Goal: Task Accomplishment & Management: Use online tool/utility

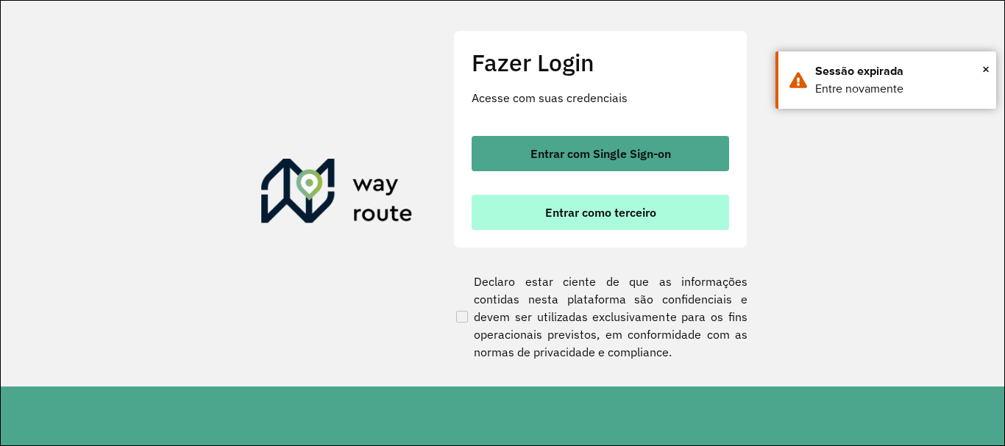
click at [529, 197] on button "Entrar como terceiro" at bounding box center [599, 212] width 257 height 35
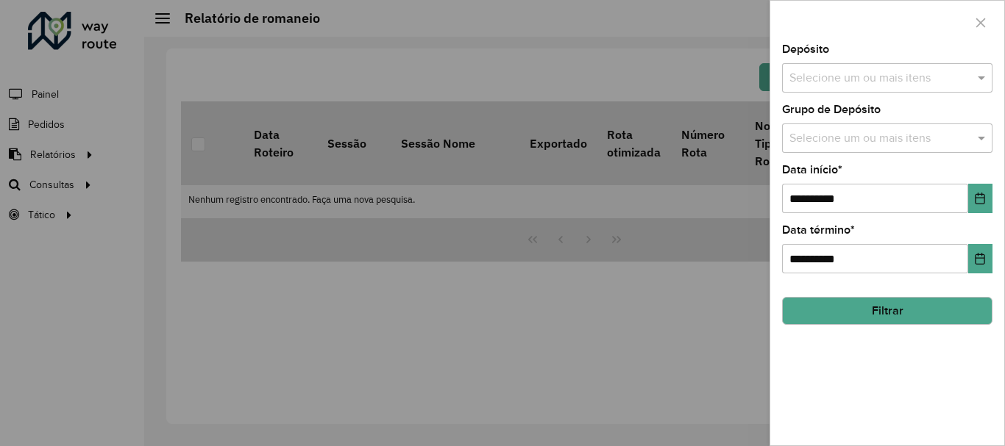
click at [852, 65] on div "Selecione um ou mais itens" at bounding box center [887, 77] width 210 height 29
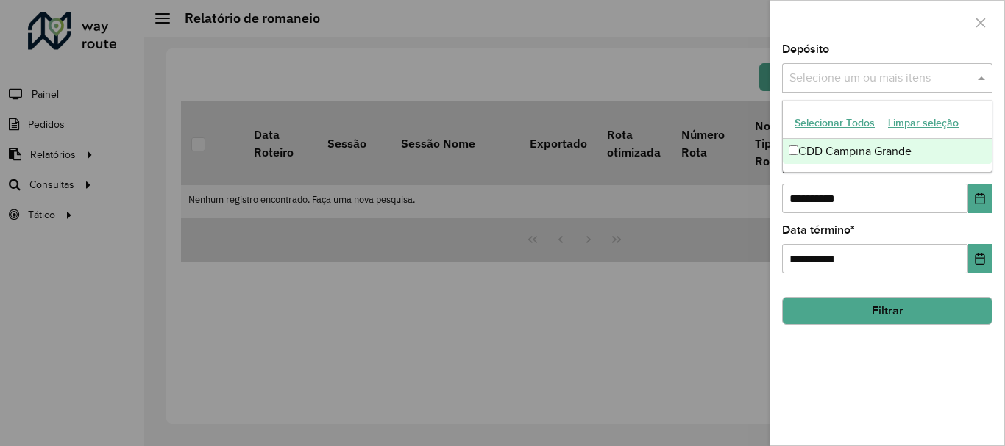
click at [857, 149] on div "CDD Campina Grande" at bounding box center [886, 151] width 209 height 25
click at [876, 65] on div "Selecione um ou mais itens CDD Campina Grande ×" at bounding box center [871, 78] width 179 height 27
click at [840, 18] on div at bounding box center [887, 22] width 234 height 43
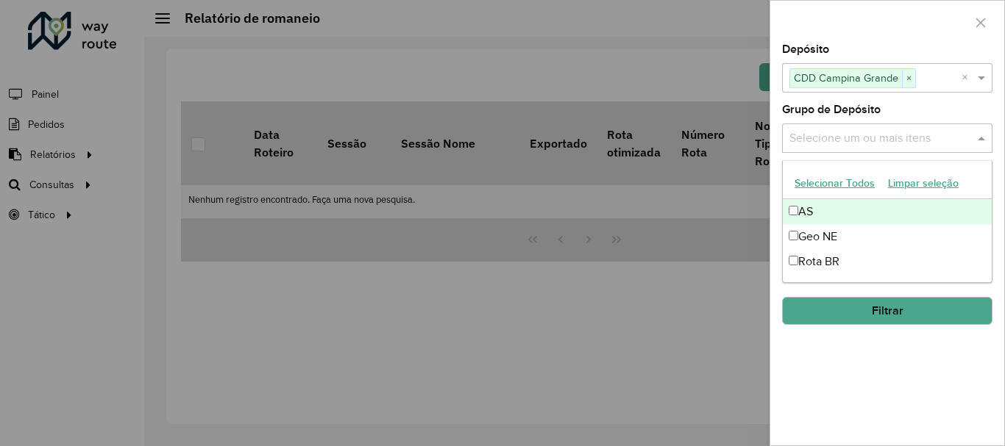
click at [844, 143] on input "text" at bounding box center [879, 139] width 188 height 18
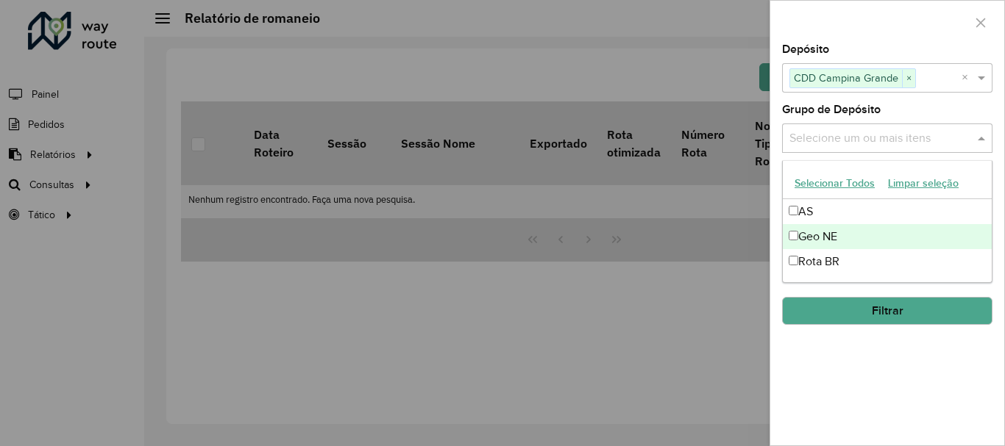
click at [817, 237] on div "Geo NE" at bounding box center [886, 236] width 209 height 25
click at [871, 24] on div at bounding box center [887, 22] width 234 height 43
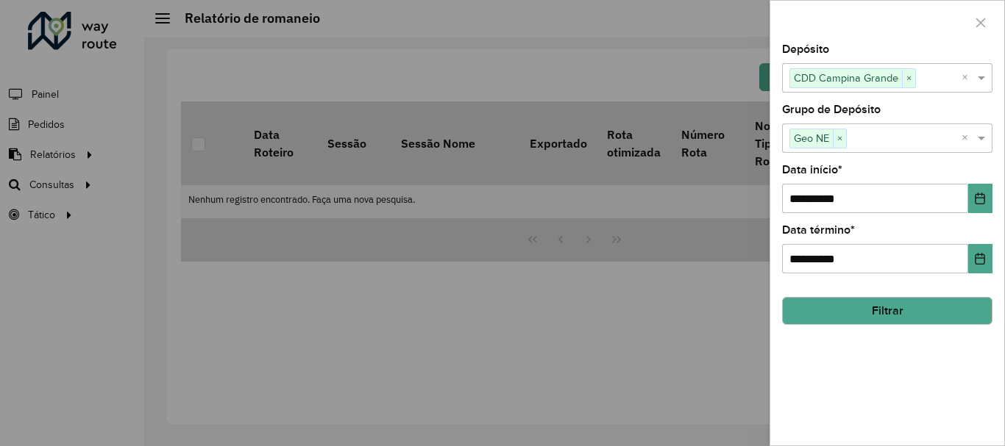
click at [879, 313] on button "Filtrar" at bounding box center [887, 311] width 210 height 28
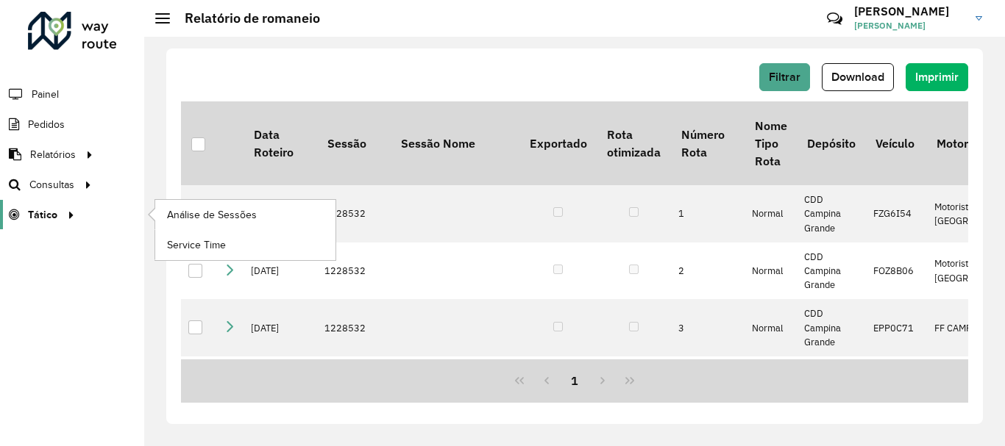
click at [39, 202] on link "Tático" at bounding box center [39, 214] width 79 height 29
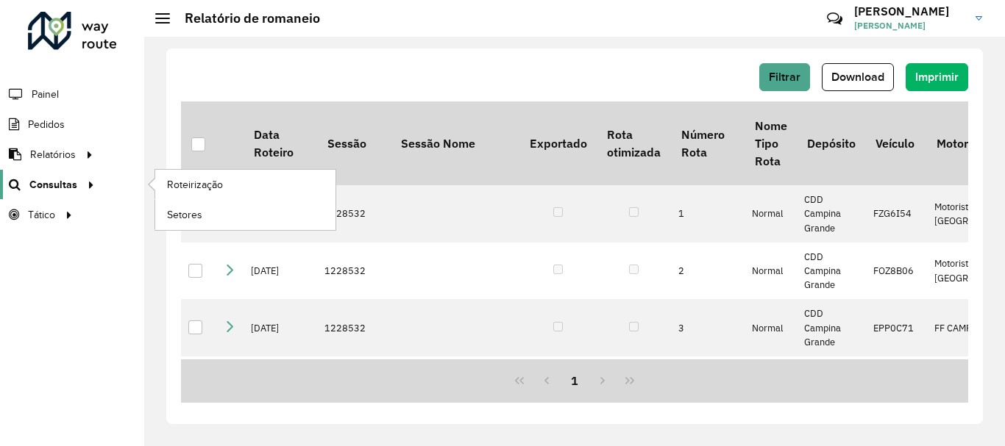
click at [39, 193] on link "Consultas" at bounding box center [49, 184] width 99 height 29
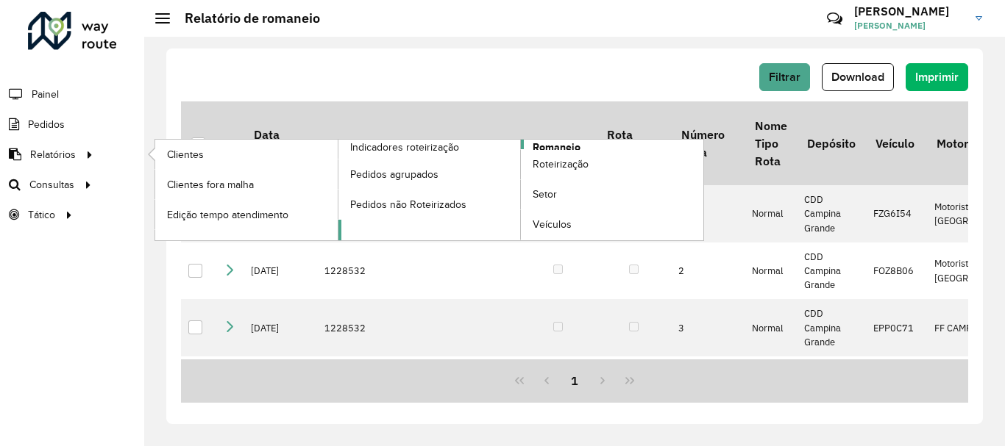
click at [571, 143] on span "Romaneio" at bounding box center [556, 147] width 48 height 15
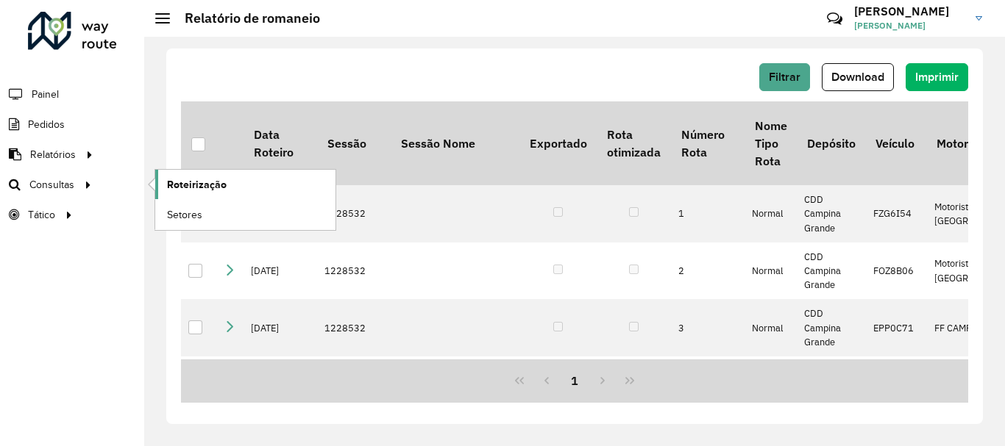
click at [176, 190] on span "Roteirização" at bounding box center [197, 184] width 60 height 15
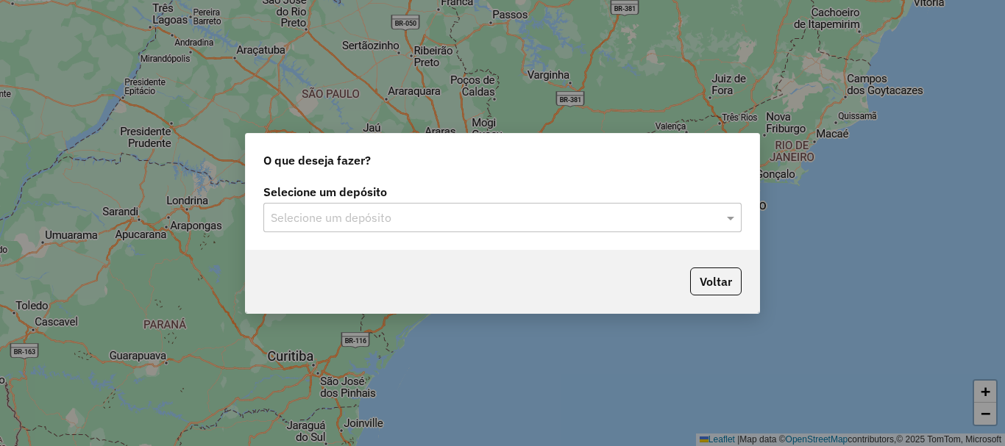
click at [360, 204] on div "Selecione um depósito" at bounding box center [502, 217] width 478 height 29
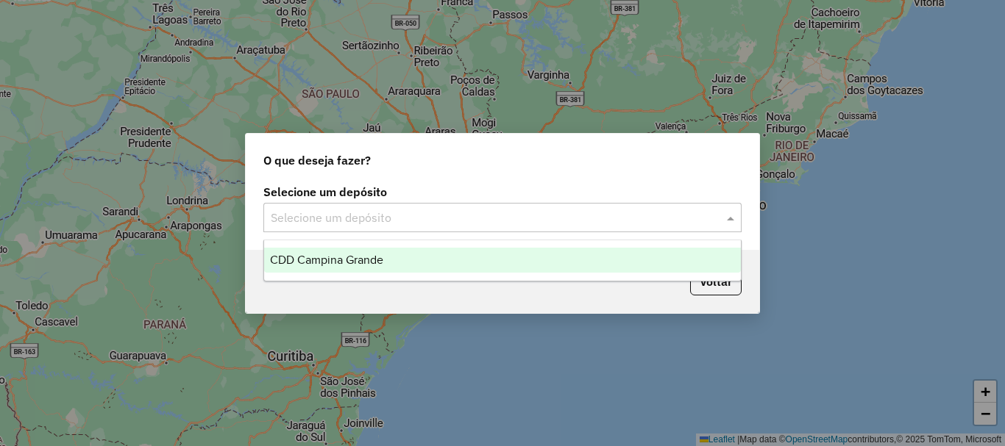
click at [359, 254] on span "CDD Campina Grande" at bounding box center [326, 260] width 113 height 13
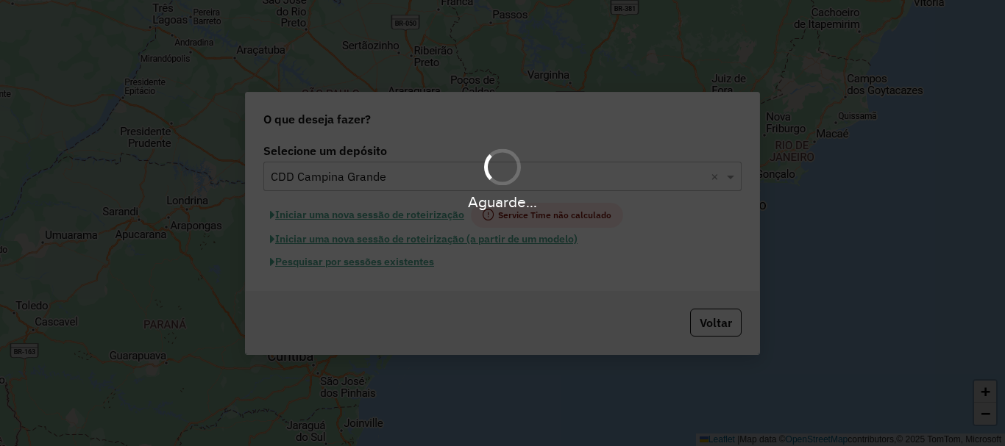
click at [374, 267] on hb-app "Aguarde... Pop-up bloqueado! Seu navegador bloqueou automáticamente a abertura …" at bounding box center [502, 223] width 1005 height 446
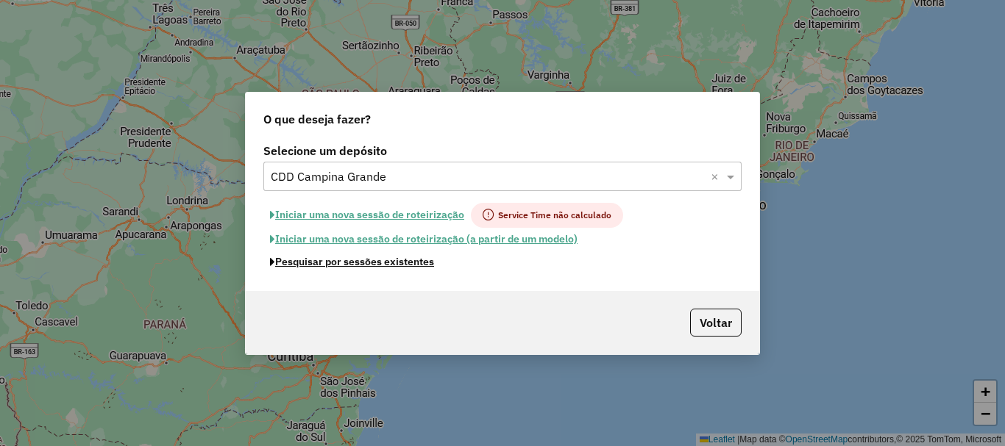
click at [374, 267] on button "Pesquisar por sessões existentes" at bounding box center [351, 262] width 177 height 23
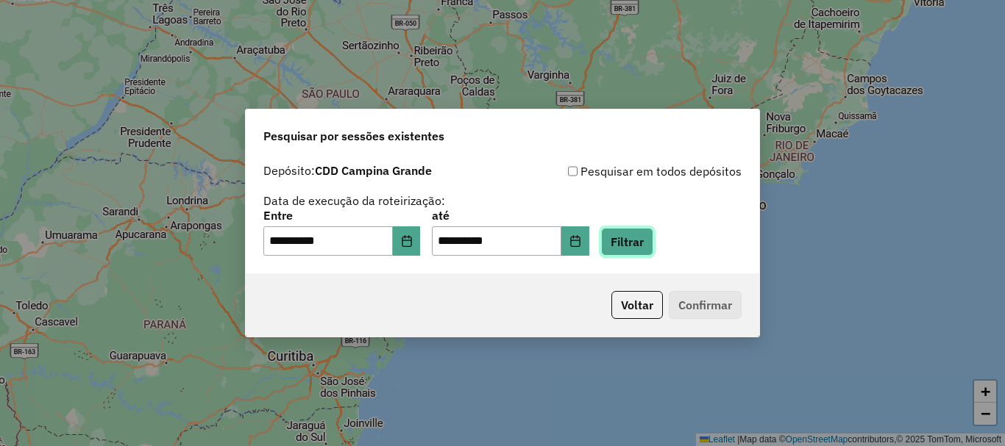
click at [649, 238] on button "Filtrar" at bounding box center [627, 242] width 52 height 28
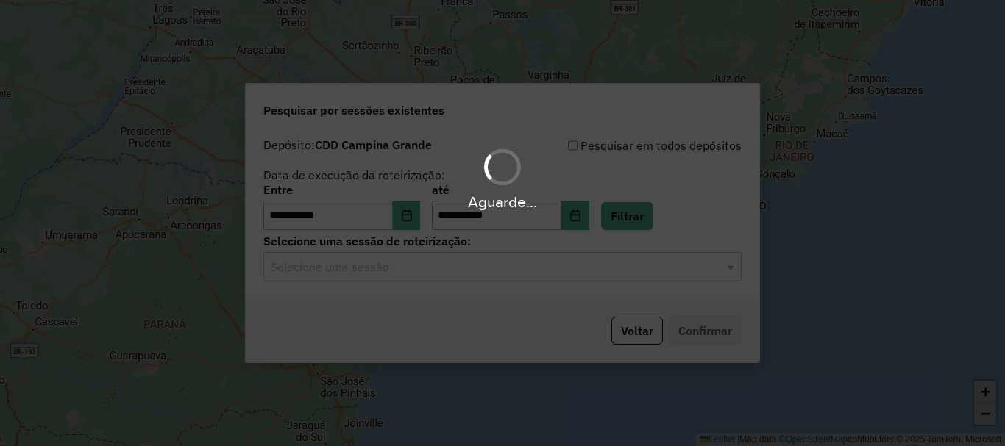
click at [392, 271] on input "text" at bounding box center [488, 268] width 434 height 18
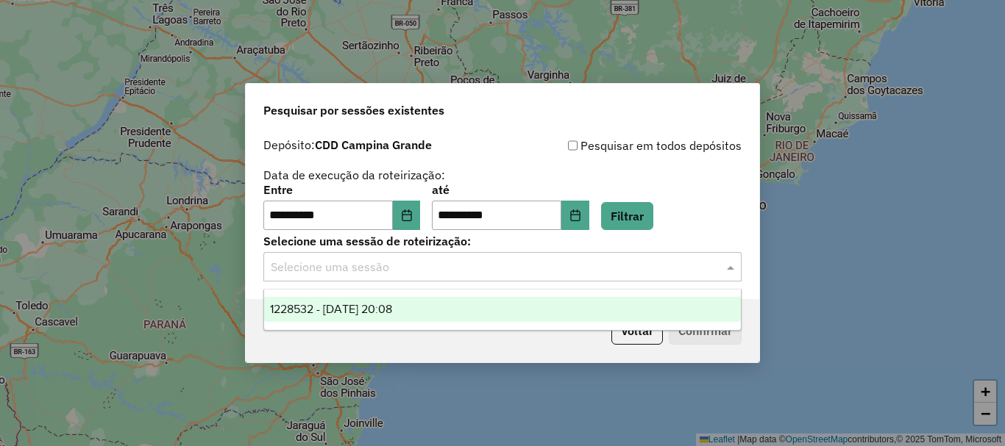
click at [392, 311] on span "1228532 - 12/08/2025 20:08" at bounding box center [331, 309] width 122 height 13
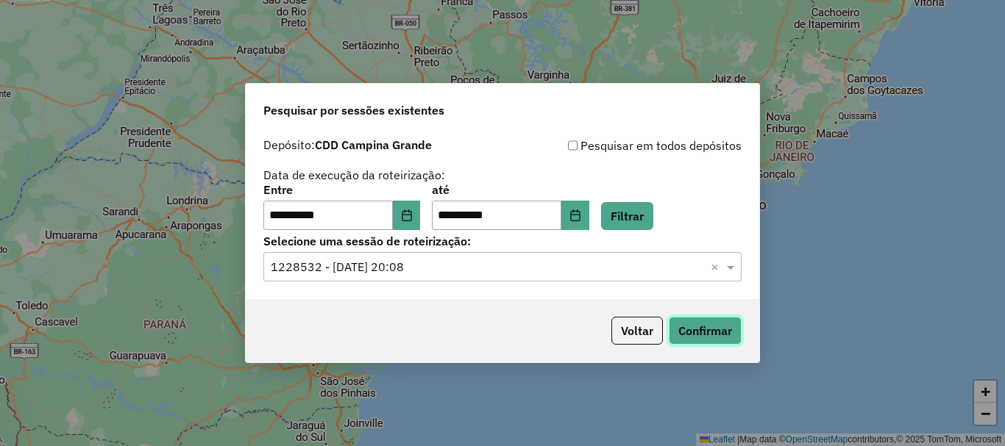
click at [705, 329] on button "Confirmar" at bounding box center [704, 331] width 73 height 28
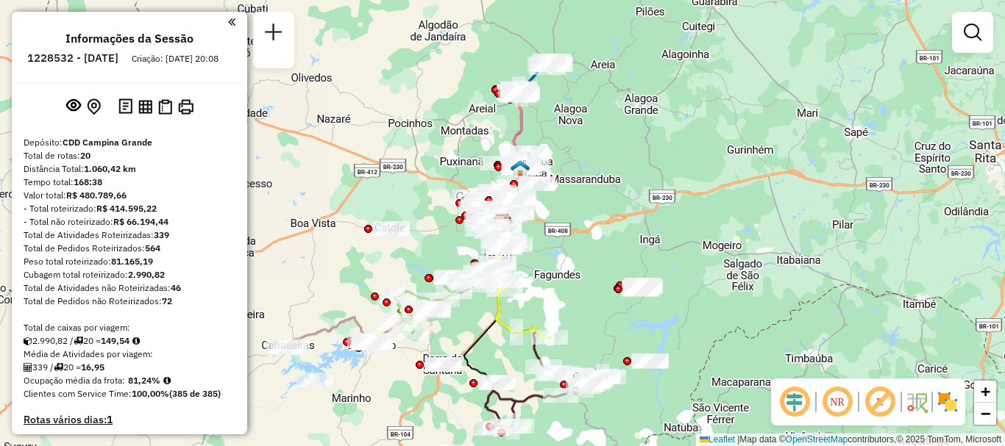
scroll to position [74, 0]
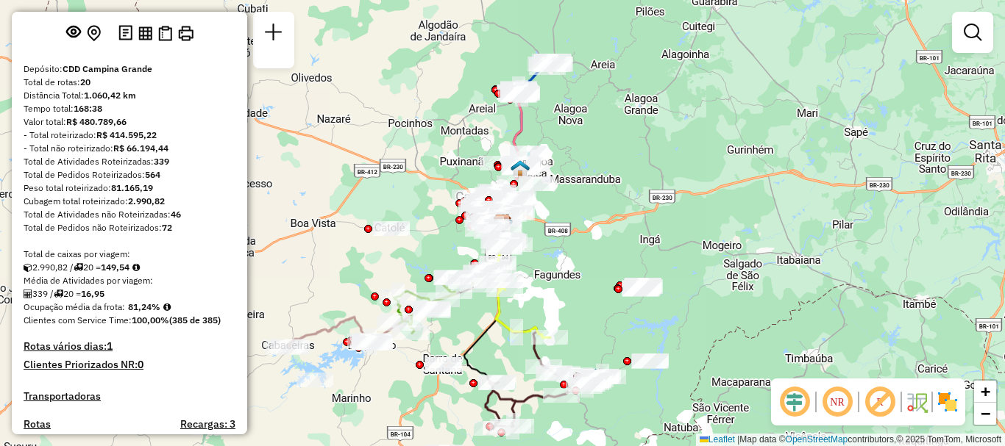
click at [841, 413] on em at bounding box center [836, 402] width 35 height 35
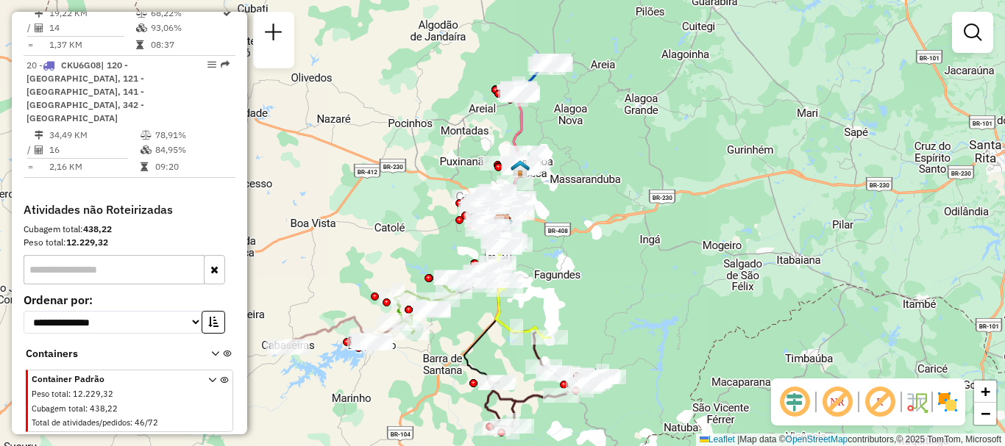
scroll to position [2050, 0]
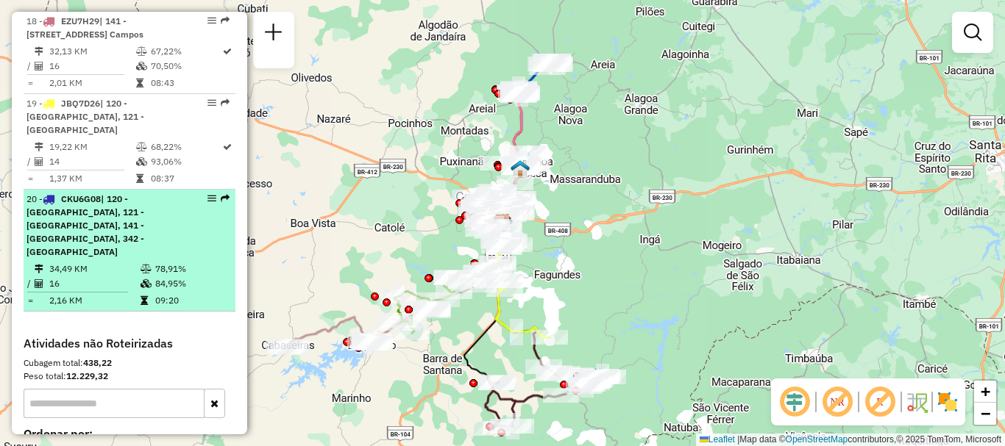
click at [121, 257] on span "| 120 - Castelo Branco, 121 - Catolé, 141 - Dinamerica, 342 - Aluízio Campos" at bounding box center [85, 225] width 118 height 64
select select "**********"
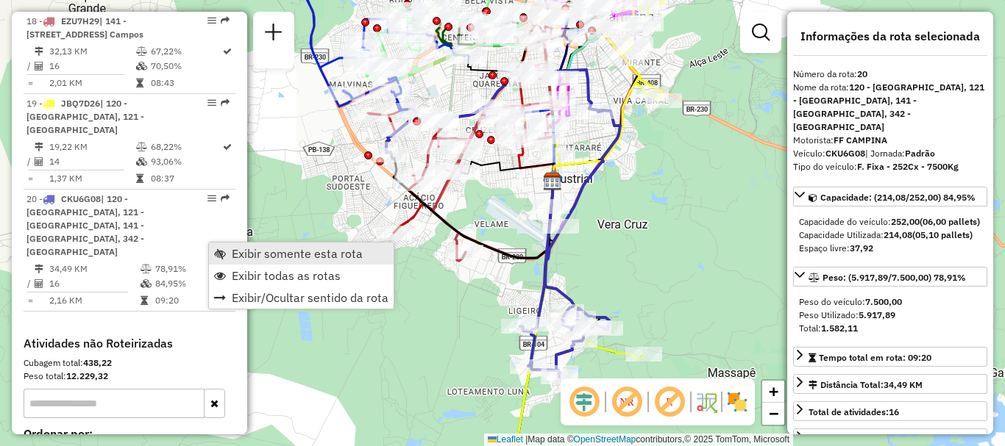
click at [230, 255] on link "Exibir somente esta rota" at bounding box center [301, 254] width 185 height 22
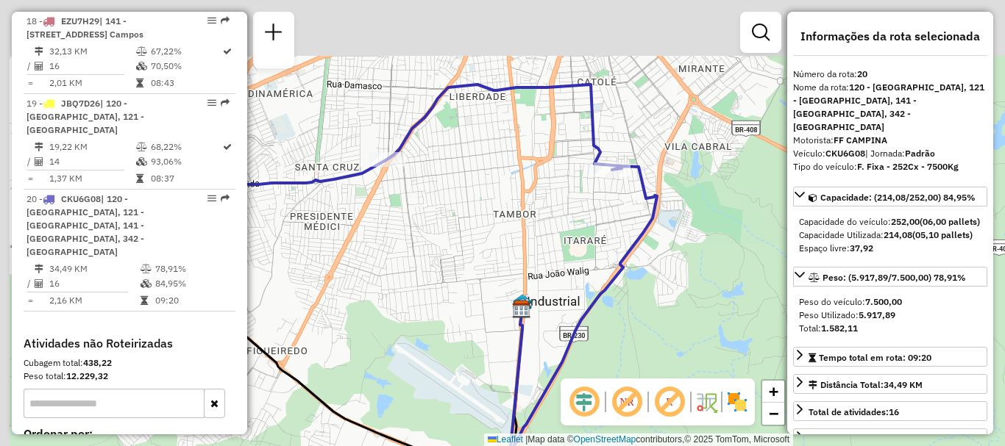
click at [701, 177] on div "Janela de atendimento Grade de atendimento Capacidade Transportadoras Veículos …" at bounding box center [502, 223] width 1005 height 446
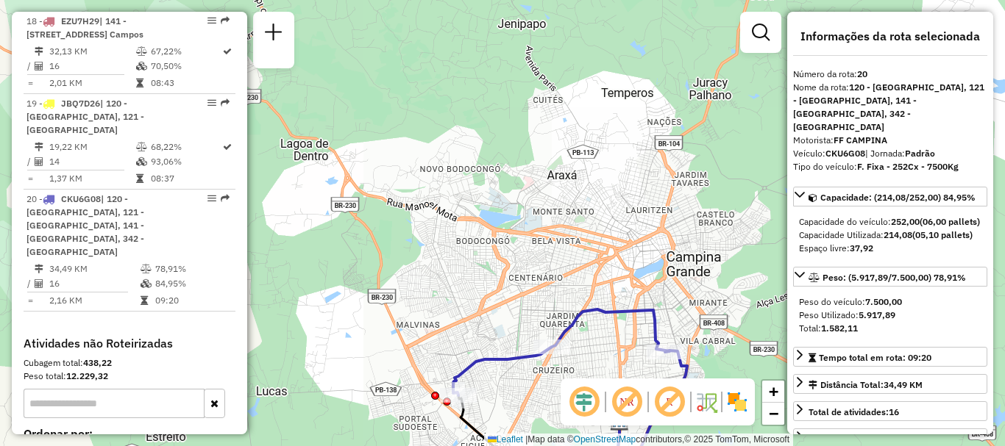
drag, startPoint x: 405, startPoint y: 329, endPoint x: 523, endPoint y: 263, distance: 135.0
click at [523, 263] on div "Janela de atendimento Grade de atendimento Capacidade Transportadoras Veículos …" at bounding box center [502, 223] width 1005 height 446
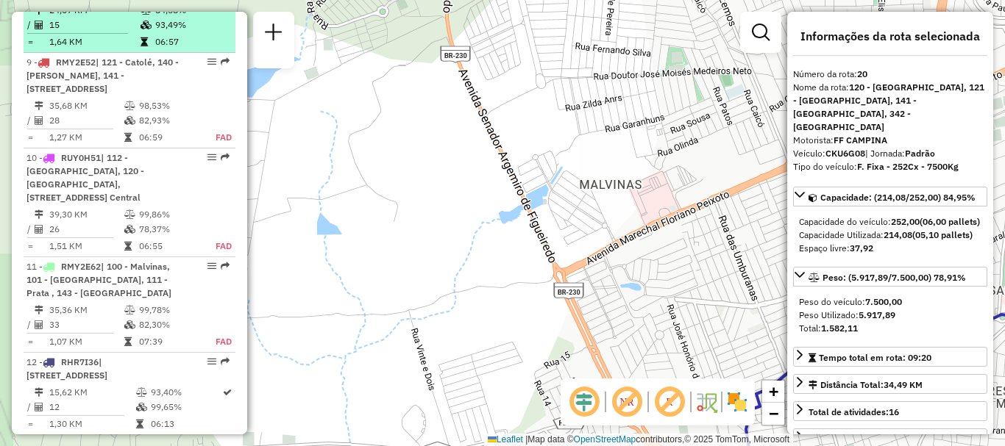
scroll to position [799, 0]
